Goal: Task Accomplishment & Management: Manage account settings

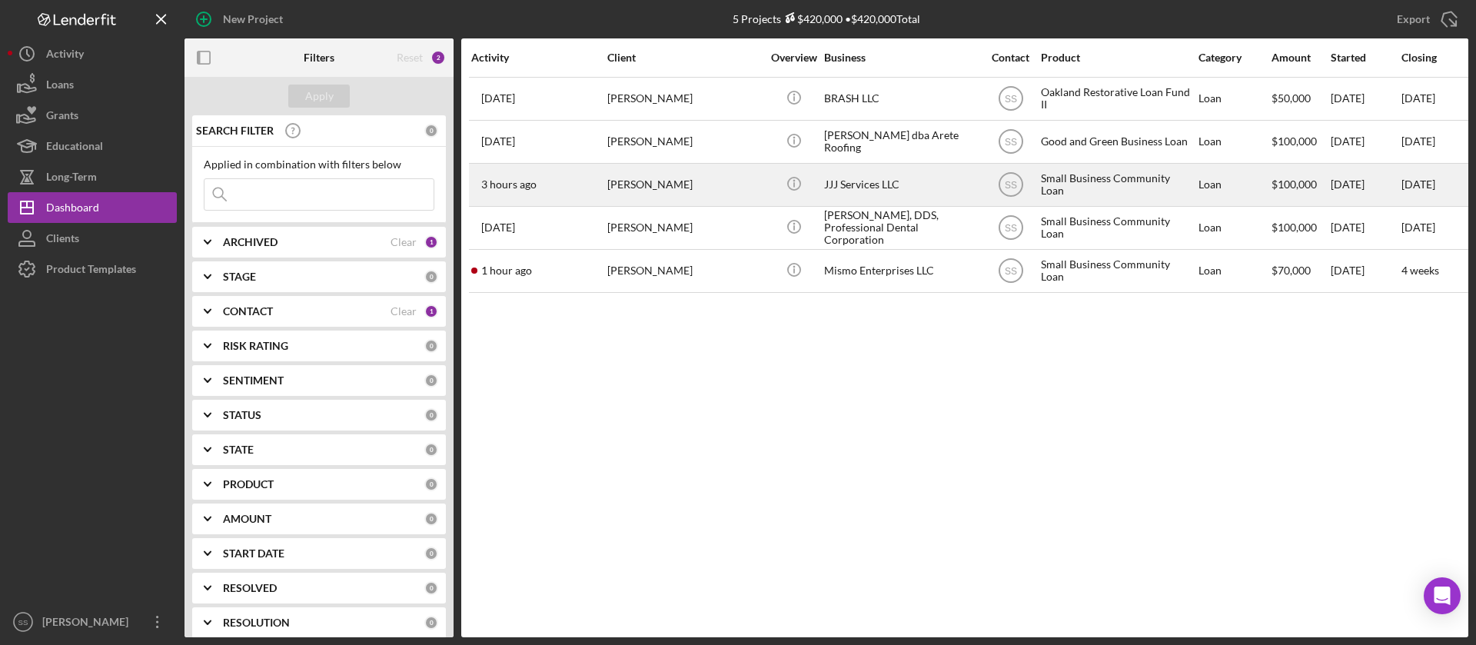
click at [610, 192] on div "[PERSON_NAME]" at bounding box center [684, 184] width 154 height 41
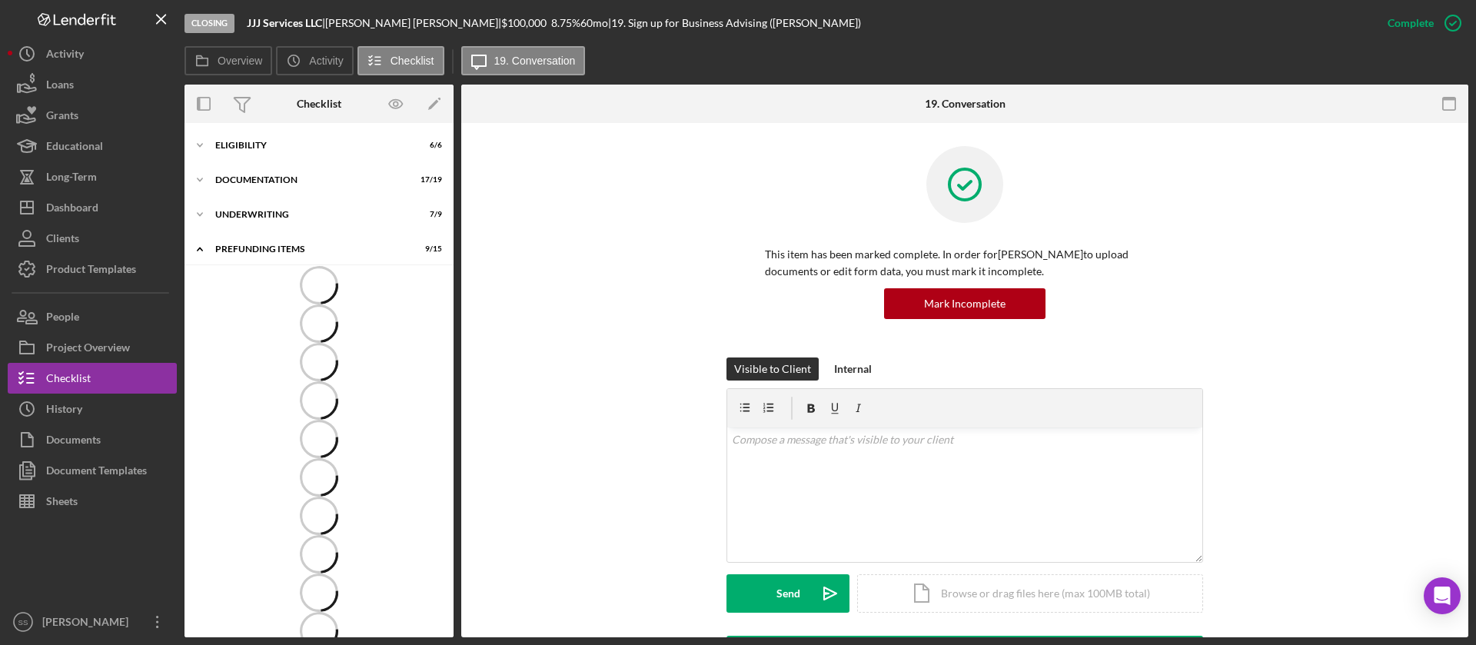
scroll to position [25, 0]
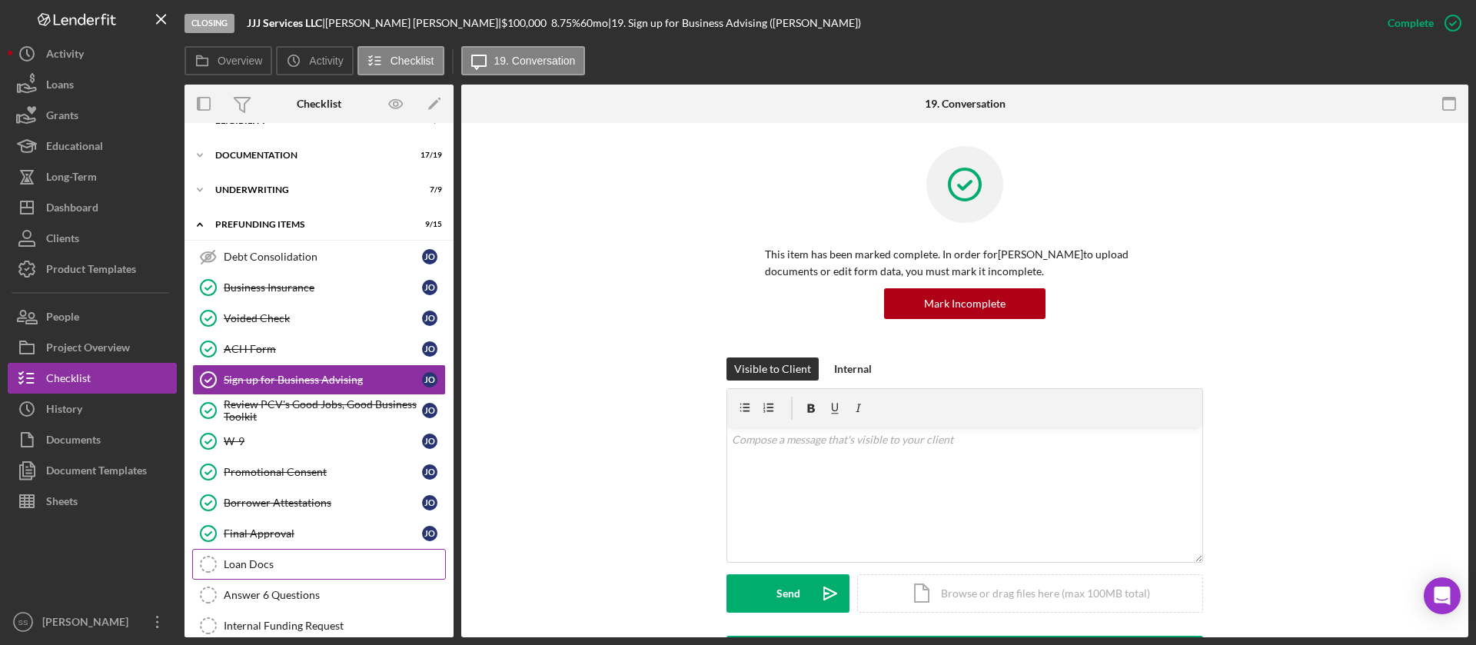
click at [251, 567] on div "Loan Docs" at bounding box center [334, 564] width 221 height 12
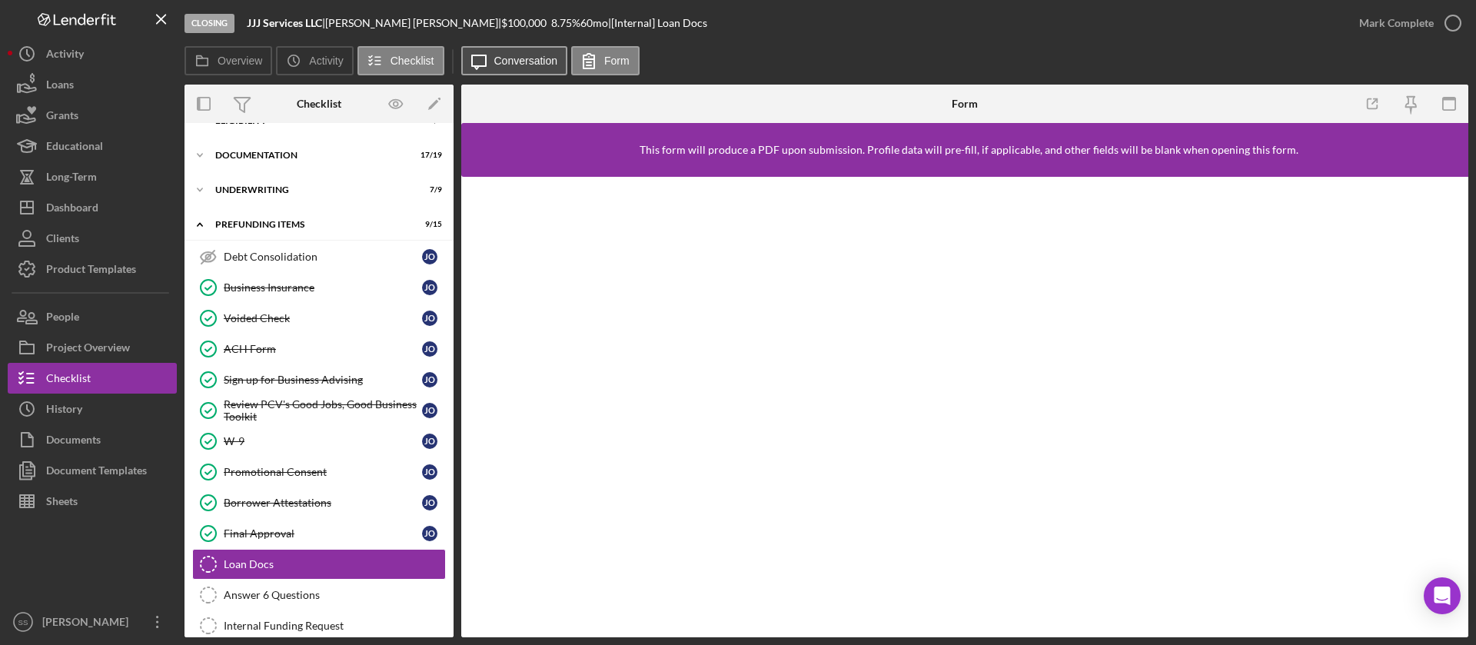
click at [530, 61] on label "Conversation" at bounding box center [526, 61] width 64 height 12
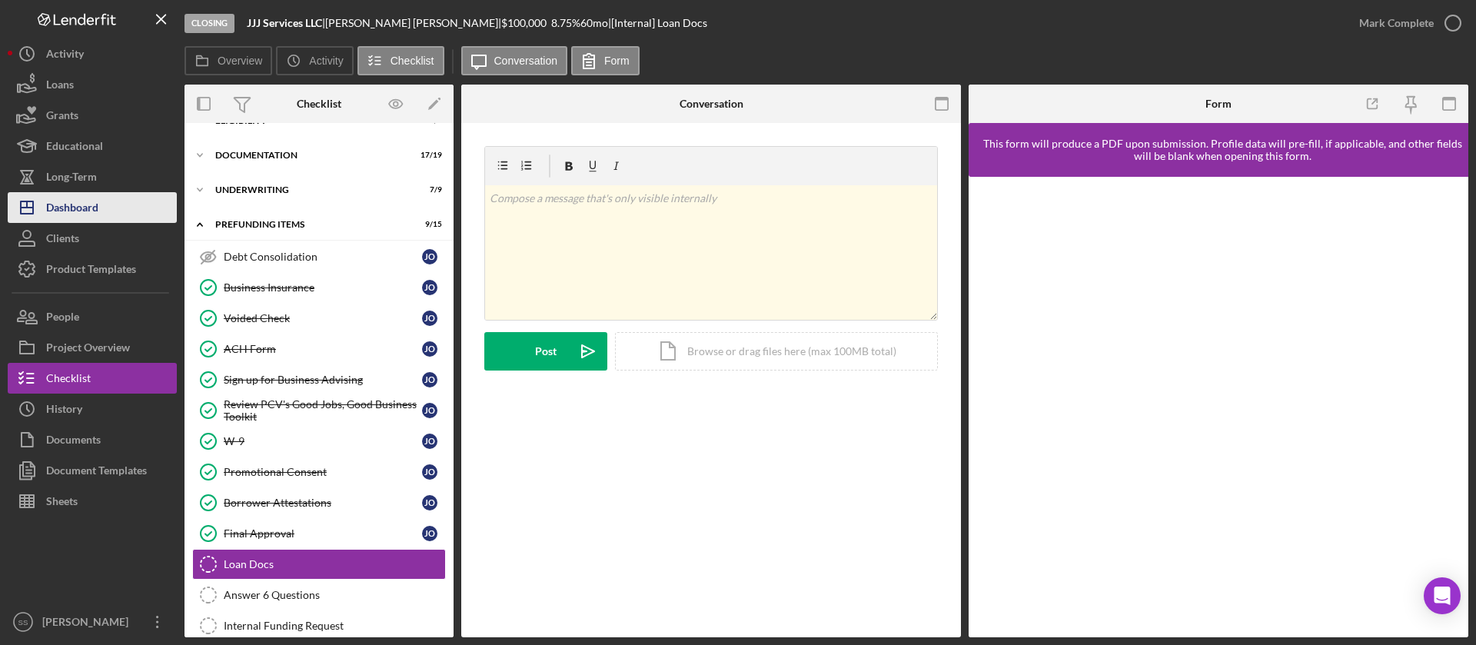
click at [113, 207] on button "Icon/Dashboard Dashboard" at bounding box center [92, 207] width 169 height 31
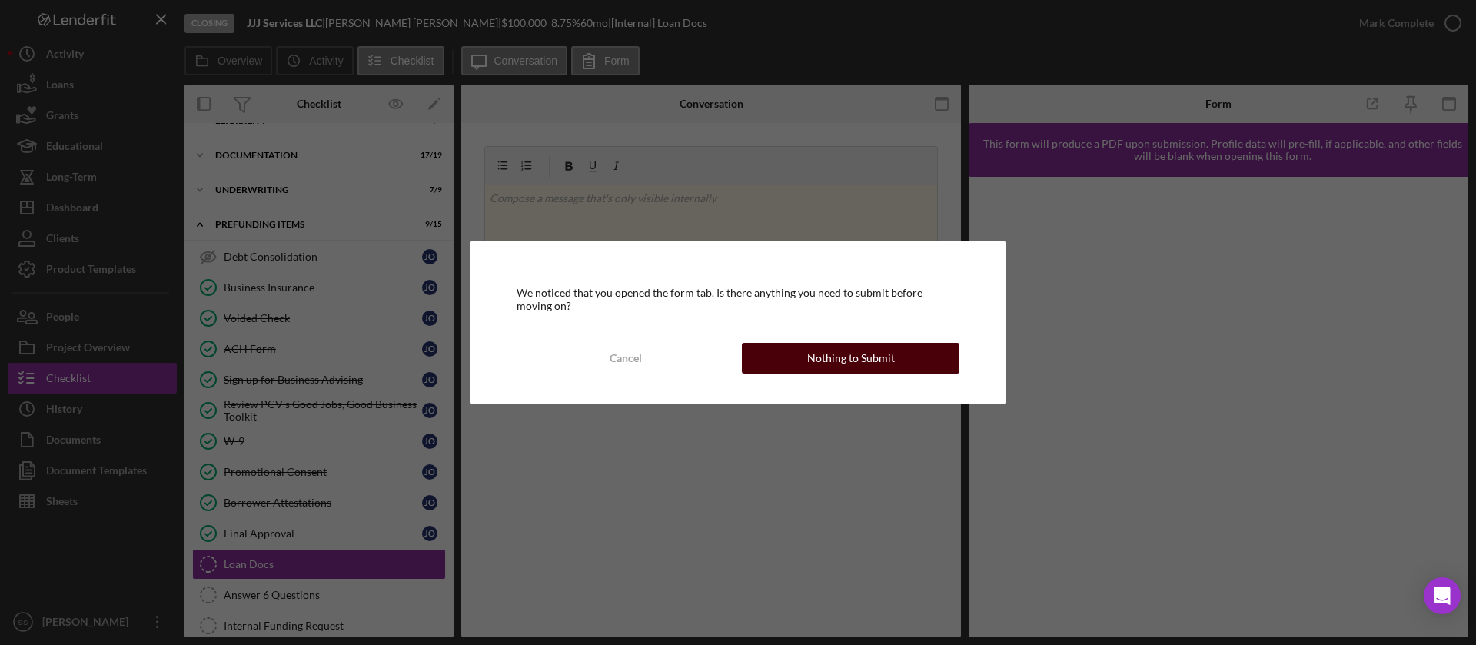
click at [896, 365] on button "Nothing to Submit" at bounding box center [851, 358] width 218 height 31
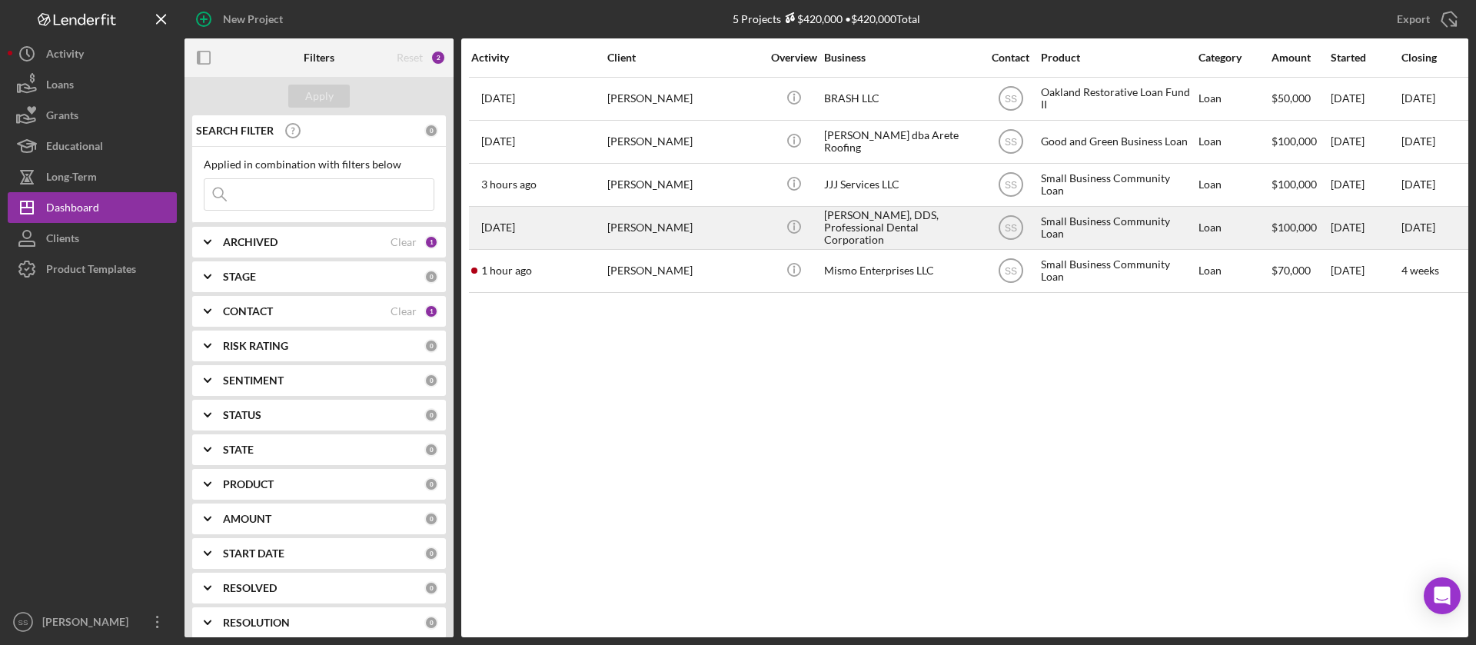
click at [851, 232] on div "[PERSON_NAME], DDS, Professional Dental Corporation" at bounding box center [901, 228] width 154 height 41
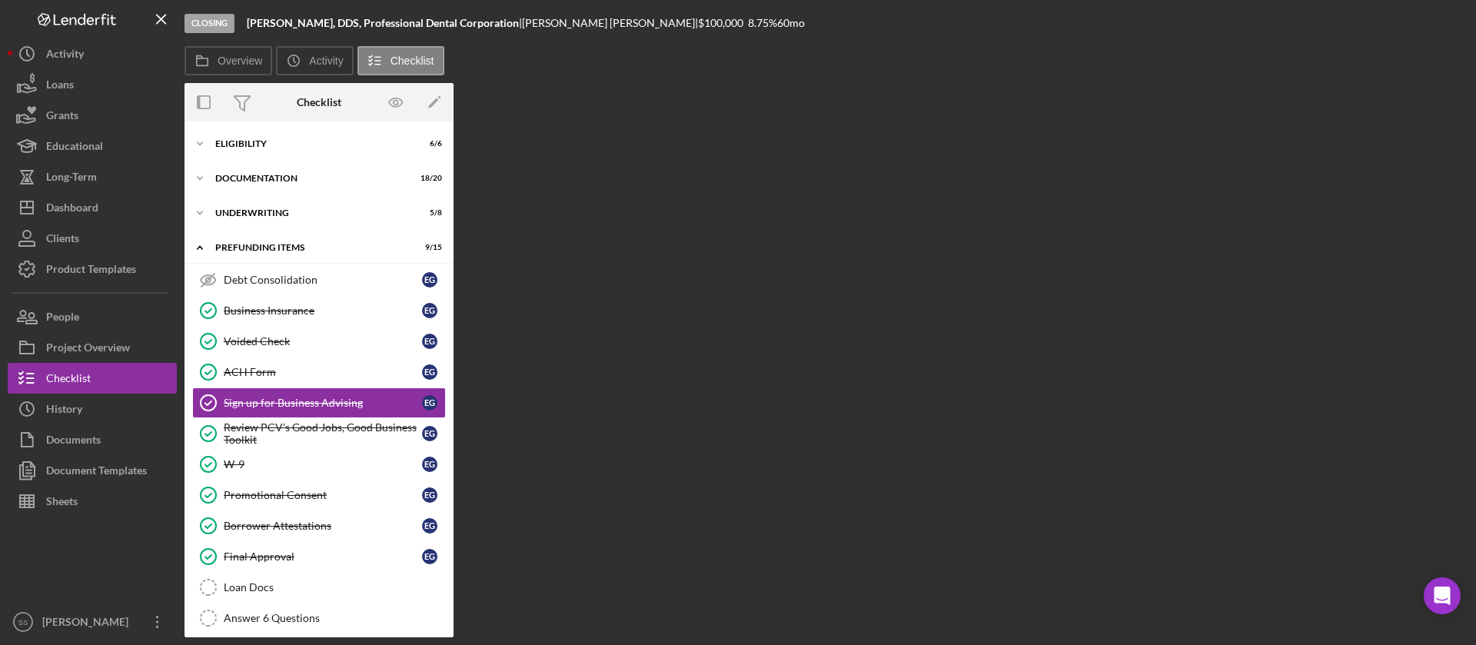
scroll to position [24, 0]
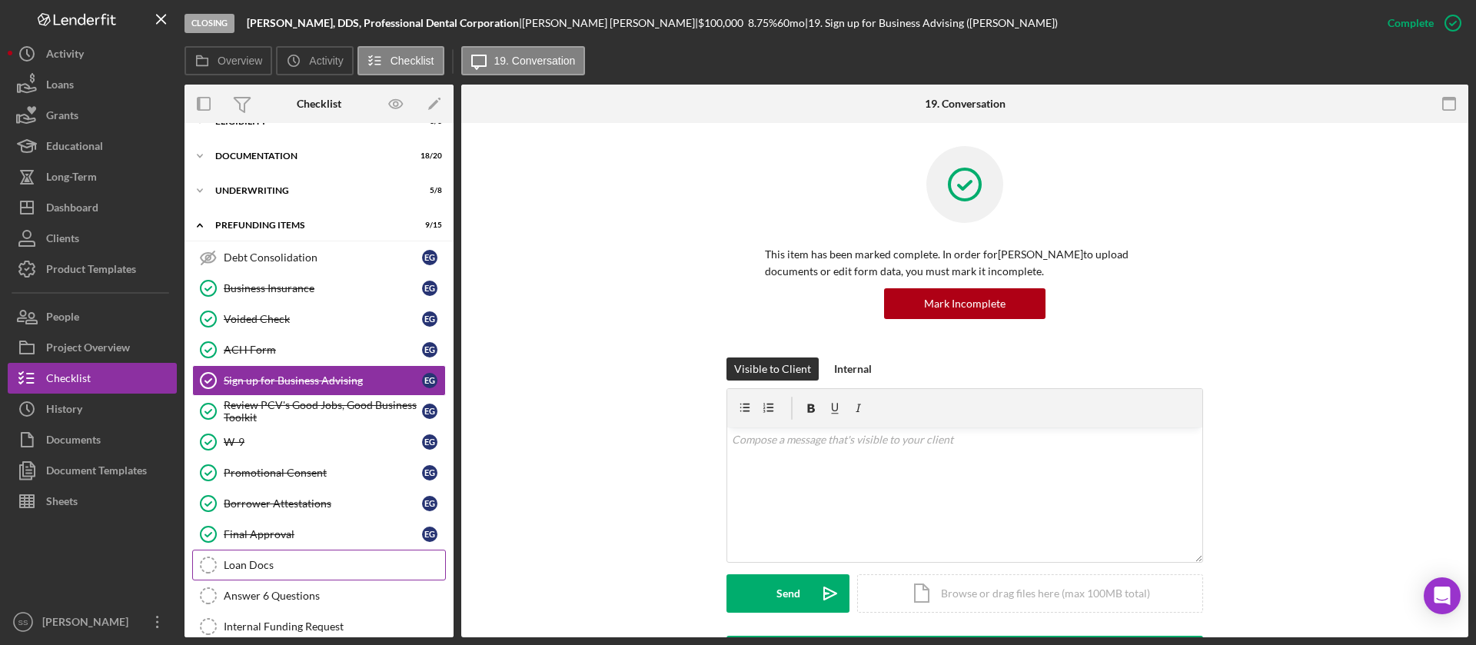
click at [330, 568] on div "Loan Docs" at bounding box center [334, 565] width 221 height 12
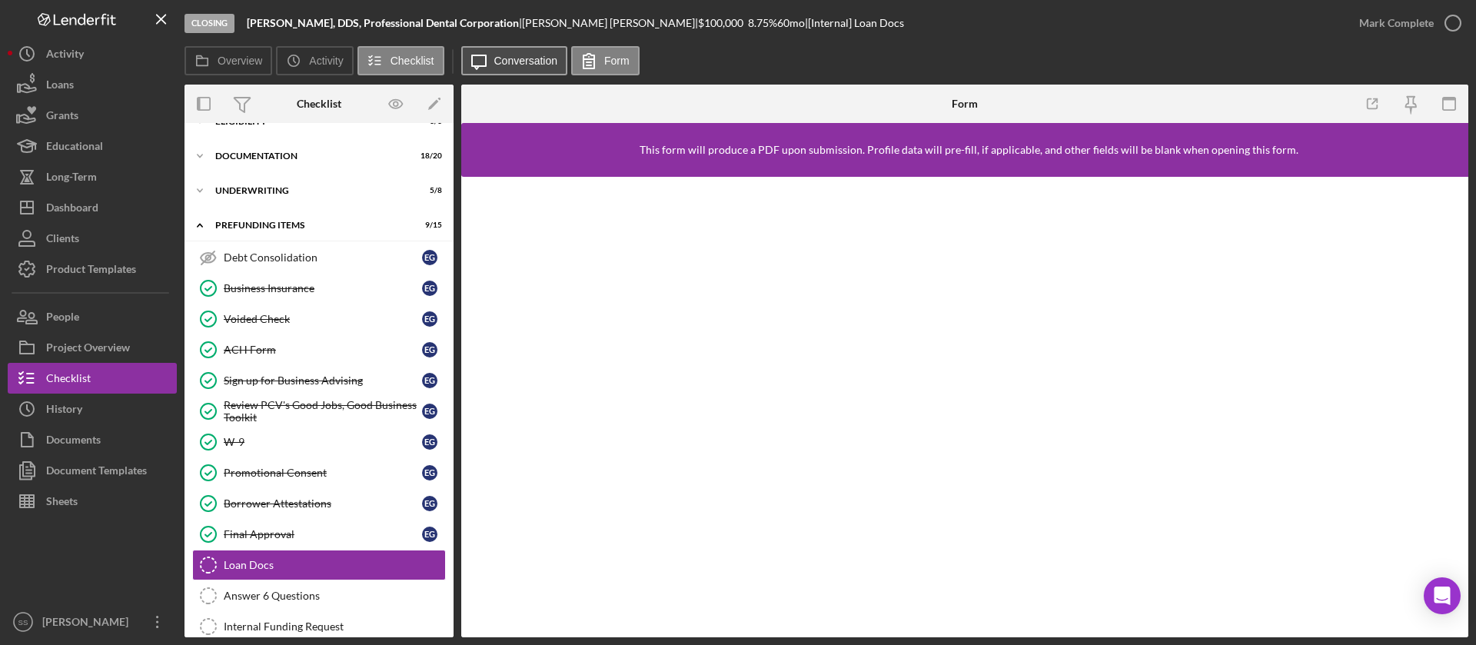
click at [505, 61] on label "Conversation" at bounding box center [526, 61] width 64 height 12
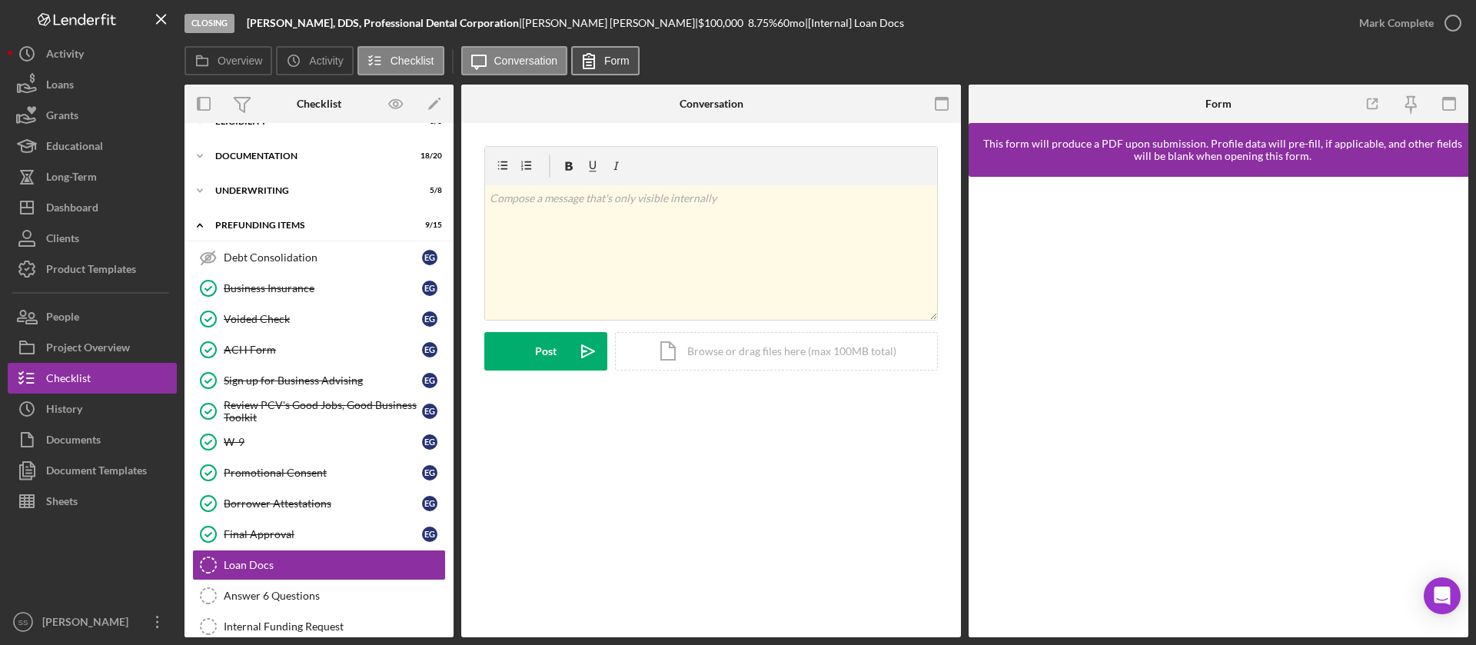
click at [606, 58] on label "Form" at bounding box center [616, 61] width 25 height 12
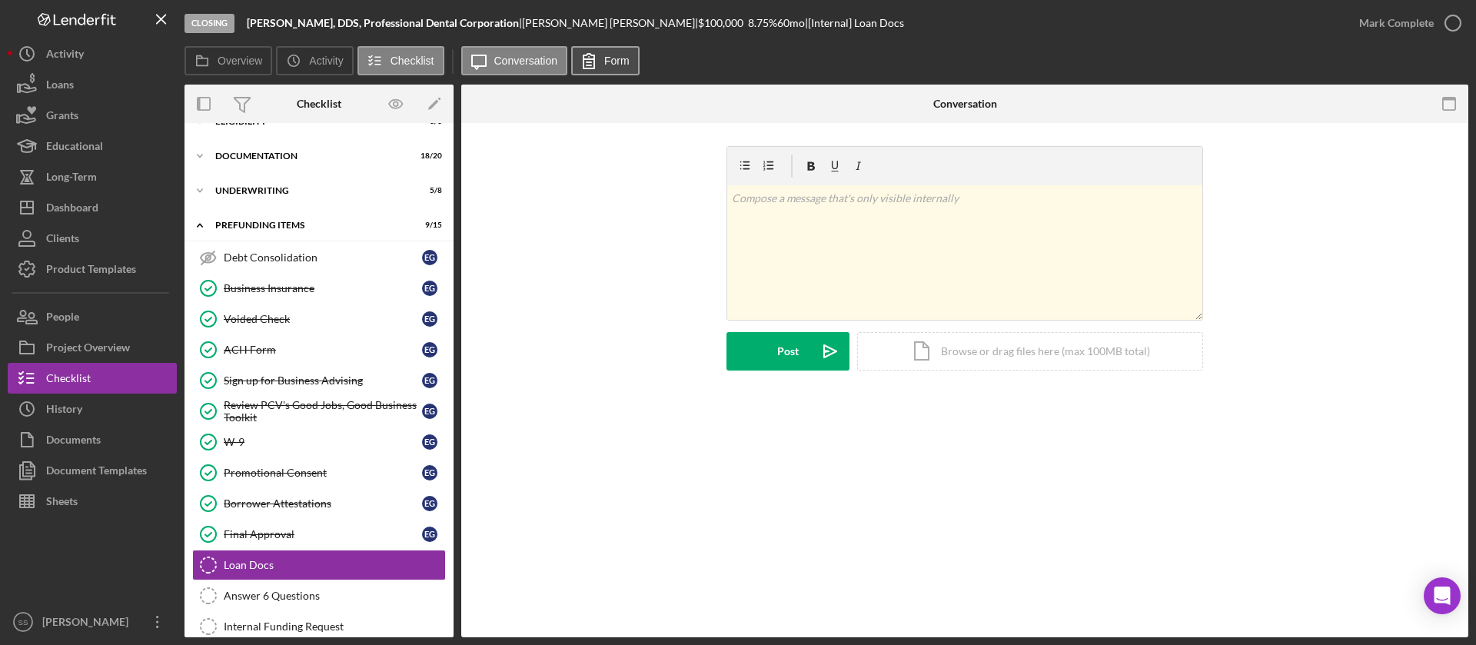
click at [611, 58] on label "Form" at bounding box center [616, 61] width 25 height 12
